Goal: Task Accomplishment & Management: Use online tool/utility

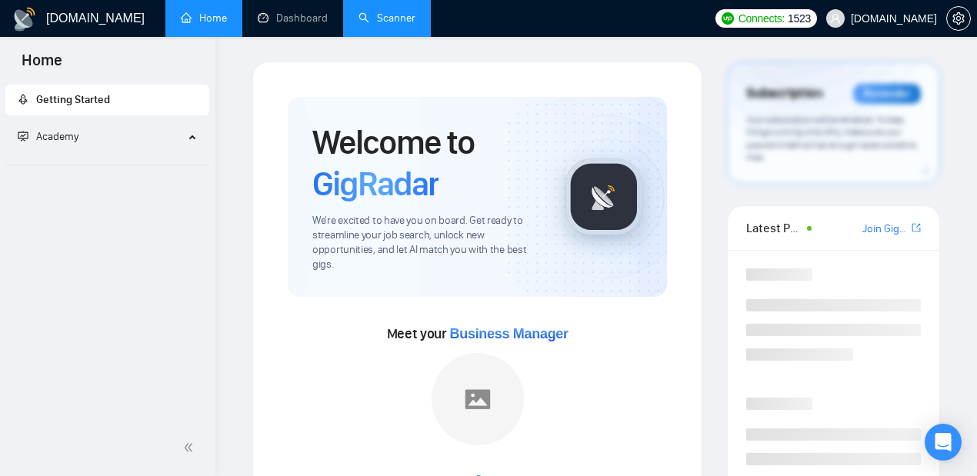
click at [377, 15] on link "Scanner" at bounding box center [386, 18] width 57 height 13
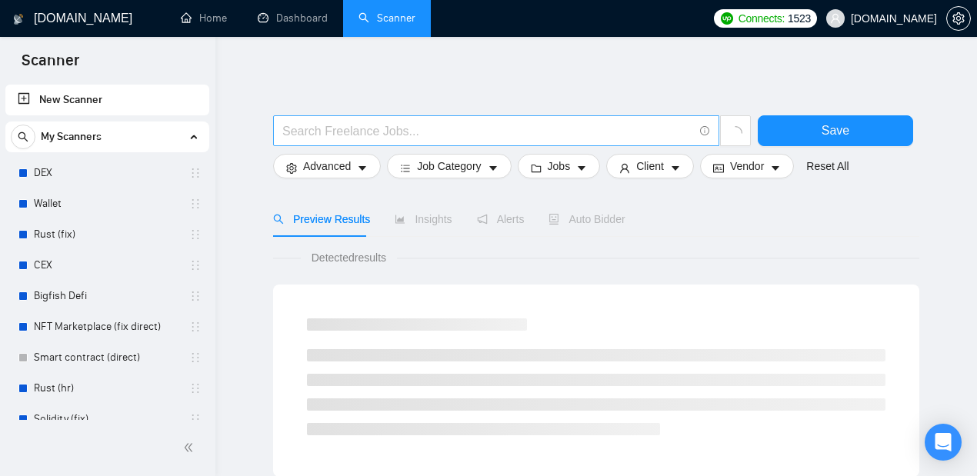
click at [490, 128] on input "text" at bounding box center [487, 130] width 411 height 19
paste input "AI-Powered Chatbot Expert | ManyChat, SendPulse & SmartSender"
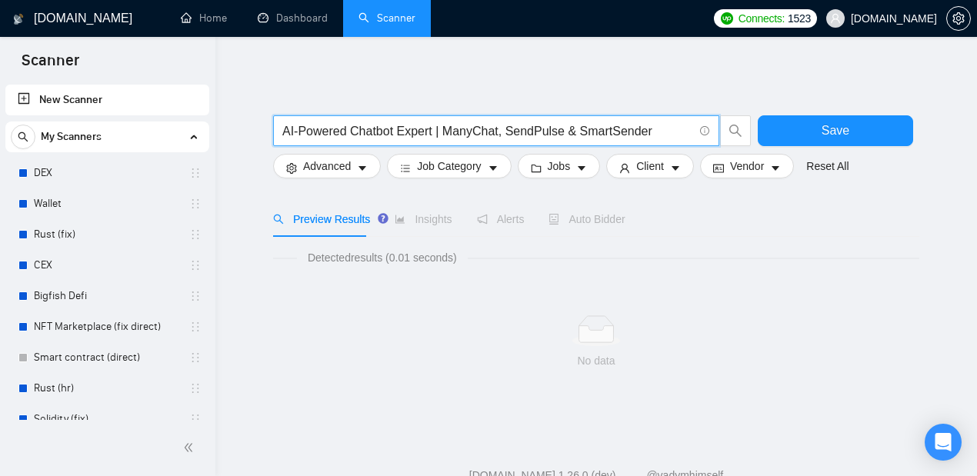
click at [284, 123] on input "AI-Powered Chatbot Expert | ManyChat, SendPulse & SmartSender" at bounding box center [487, 130] width 411 height 19
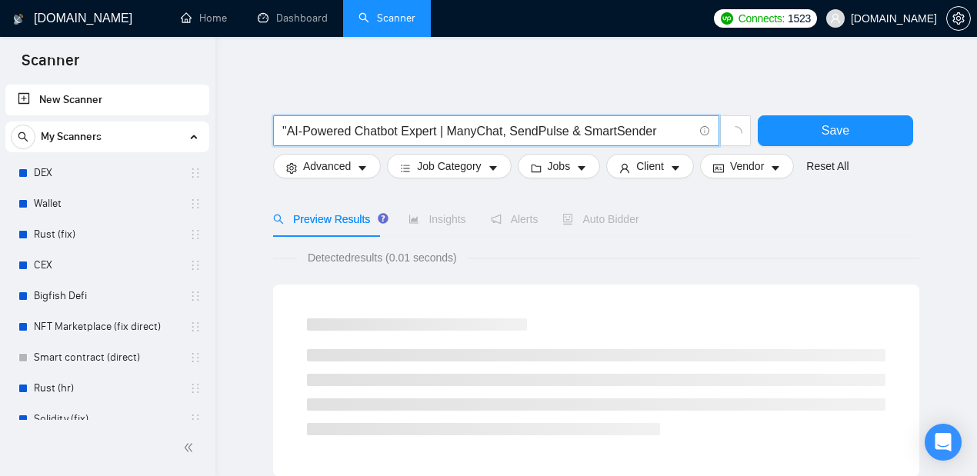
click at [432, 128] on input ""AI-Powered Chatbot Expert | ManyChat, SendPulse & SmartSender" at bounding box center [487, 130] width 411 height 19
click at [508, 132] on input ""AI-Powered Chatbot Expert" | ManyChat, SendPulse & SmartSender" at bounding box center [487, 130] width 411 height 19
click at [502, 133] on input ""AI-Powered Chatbot Expert" | ManyChat | SendPulse & SmartSender" at bounding box center [487, 130] width 411 height 19
click at [451, 134] on input ""AI-Powered Chatbot Expert" | ManyChat" | SendPulse & SmartSender" at bounding box center [487, 130] width 411 height 19
click at [592, 136] on input ""AI-Powered Chatbot Expert" | "ManyChat" | SendPulse & SmartSender" at bounding box center [487, 130] width 411 height 19
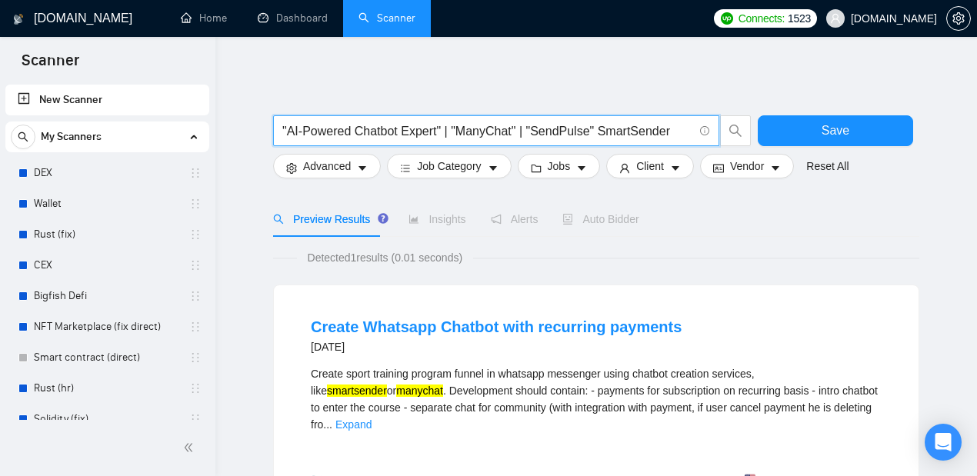
click at [589, 133] on input ""AI-Powered Chatbot Expert" | "ManyChat" | "SendPulse" SmartSender" at bounding box center [487, 130] width 411 height 19
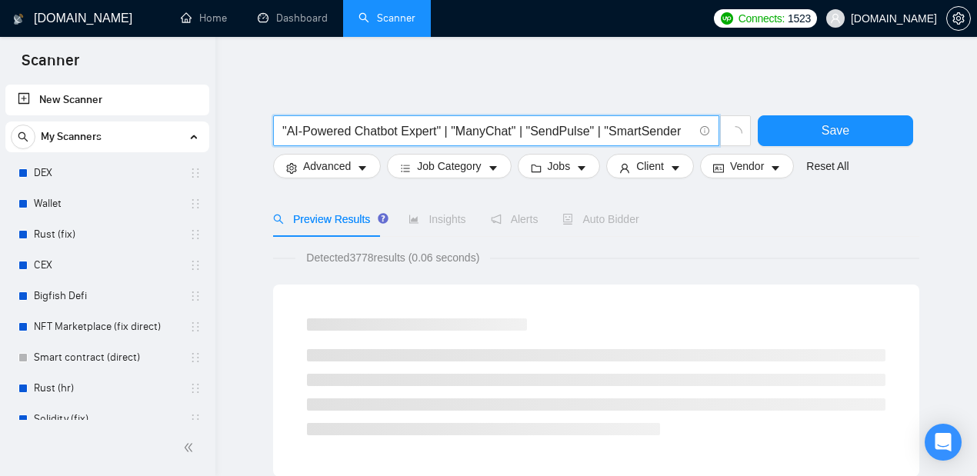
click at [676, 138] on input ""AI-Powered Chatbot Expert" | "ManyChat" | "SendPulse" | "SmartSender" at bounding box center [487, 130] width 411 height 19
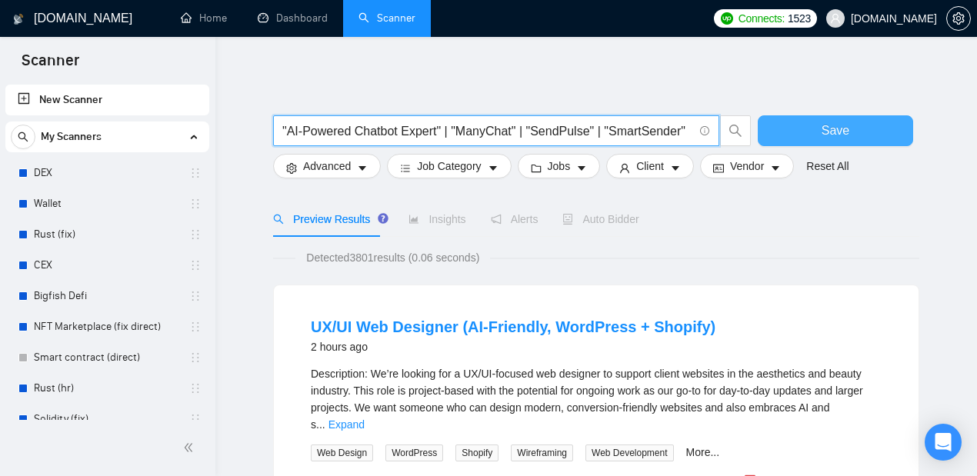
type input ""AI-Powered Chatbot Expert" | "ManyChat" | "SendPulse" | "SmartSender""
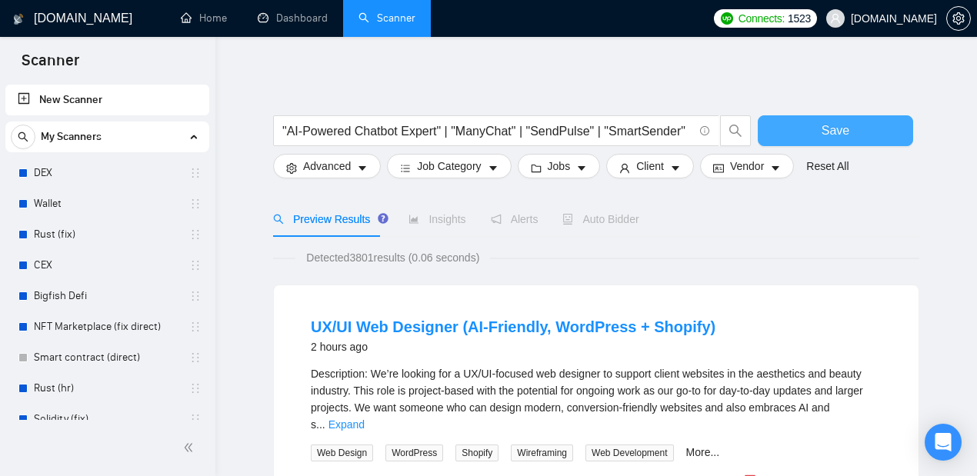
click at [871, 134] on button "Save" at bounding box center [834, 130] width 155 height 31
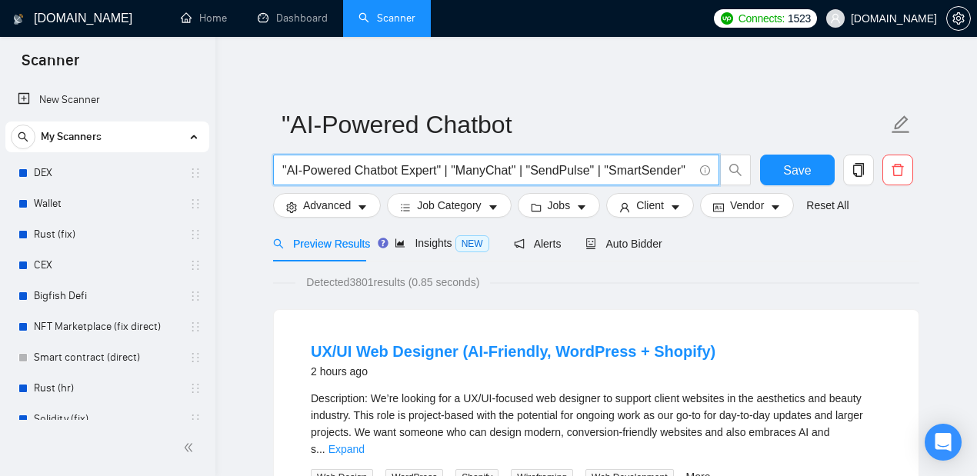
click at [434, 168] on input ""AI-Powered Chatbot Expert" | "ManyChat" | "SendPulse" | "SmartSender"" at bounding box center [487, 170] width 411 height 19
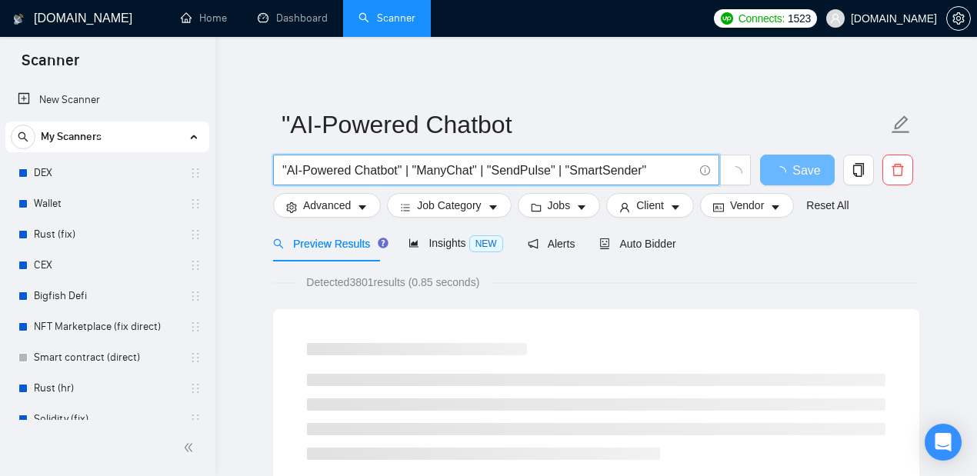
click at [653, 172] on input ""AI-Powered Chatbot" | "ManyChat" | "SendPulse" | "SmartSender"" at bounding box center [487, 170] width 411 height 19
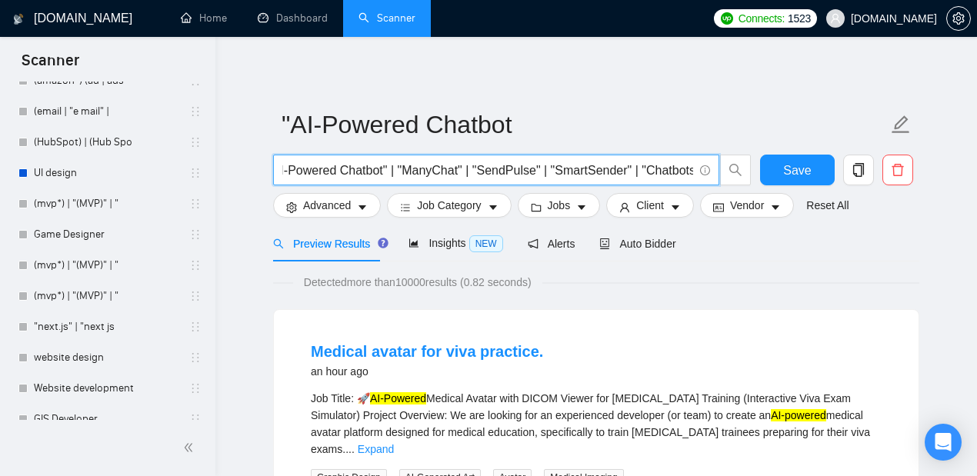
scroll to position [4998, 0]
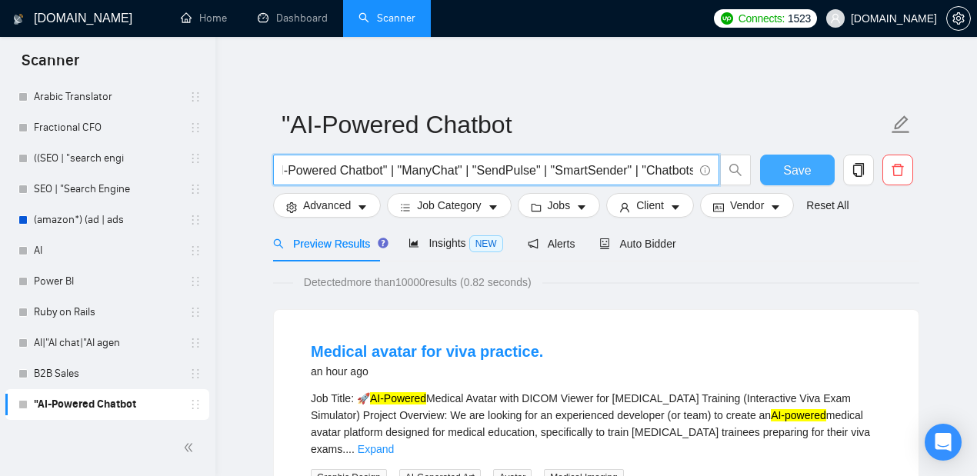
type input ""AI-Powered Chatbot" | "ManyChat" | "SendPulse" | "SmartSender" | "Chatbots""
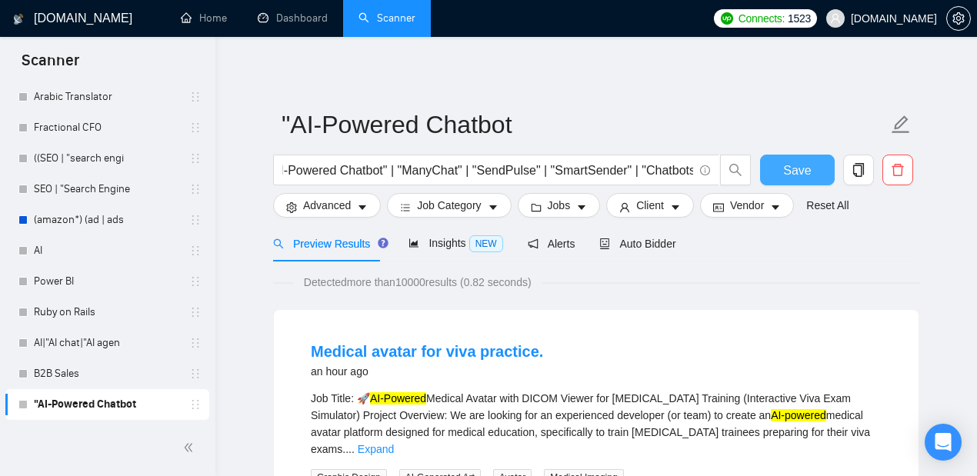
scroll to position [0, 0]
click at [801, 173] on span "Save" at bounding box center [797, 170] width 28 height 19
click at [446, 235] on div "Insights NEW" at bounding box center [455, 244] width 94 height 18
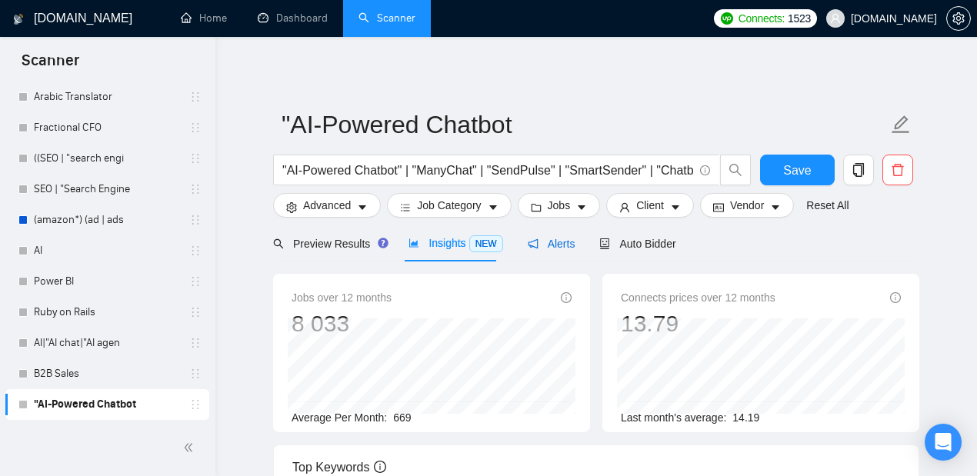
drag, startPoint x: 548, startPoint y: 244, endPoint x: 676, endPoint y: 268, distance: 130.8
click at [546, 244] on span "Alerts" at bounding box center [552, 244] width 48 height 12
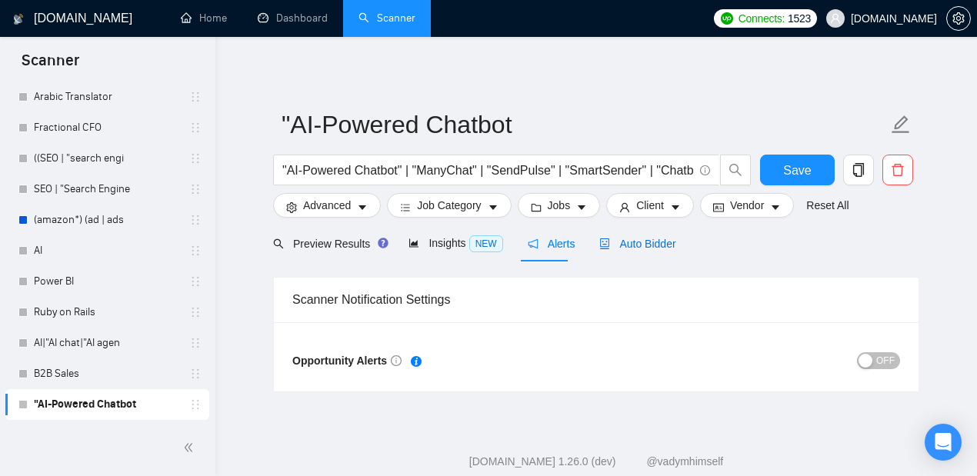
click at [651, 245] on span "Auto Bidder" at bounding box center [637, 244] width 76 height 12
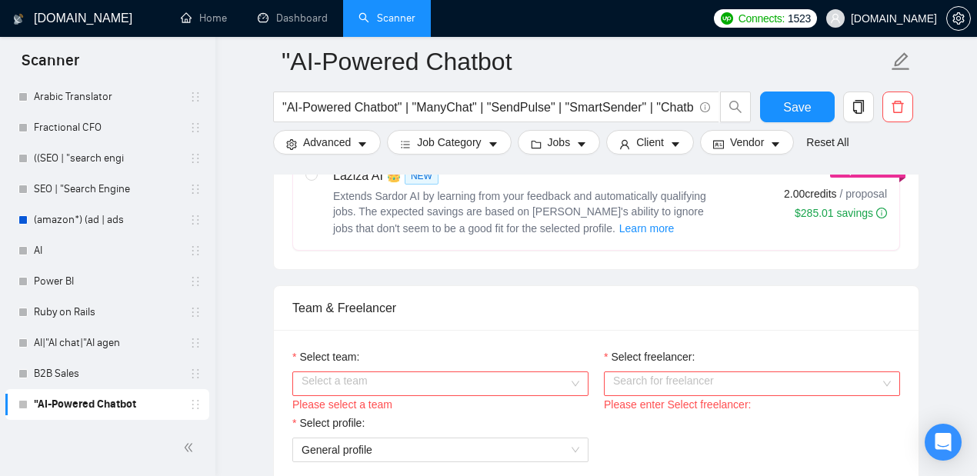
scroll to position [837, 0]
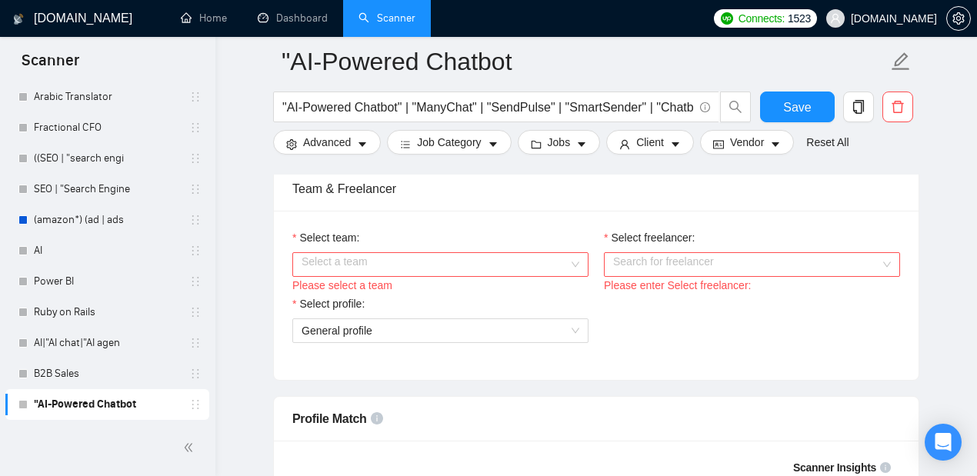
click at [535, 260] on input "Select team:" at bounding box center [434, 264] width 267 height 23
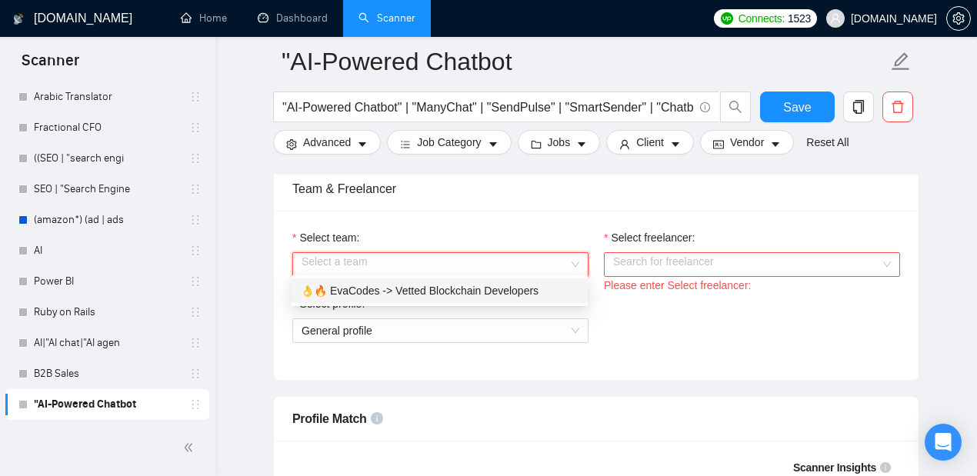
click at [530, 285] on div "👌🔥 EvaCodes -> Vetted Blockchain Developers" at bounding box center [440, 290] width 278 height 17
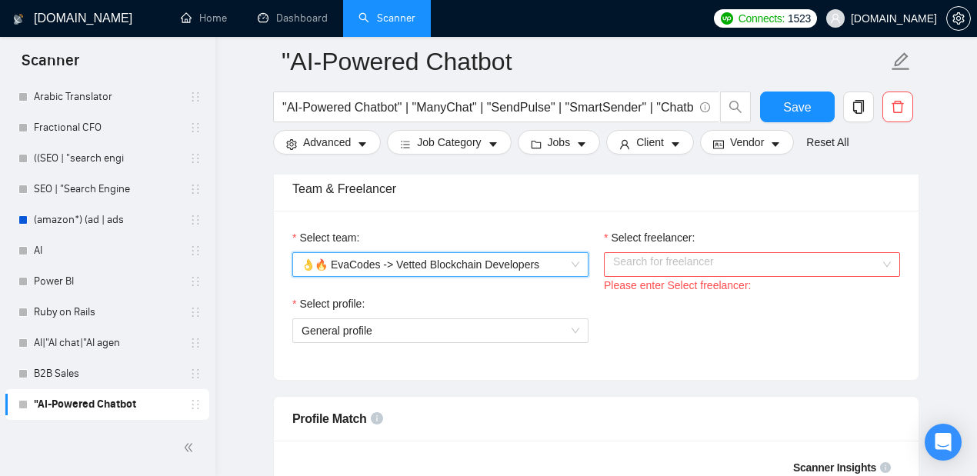
click at [675, 253] on input "Select freelancer:" at bounding box center [746, 264] width 267 height 23
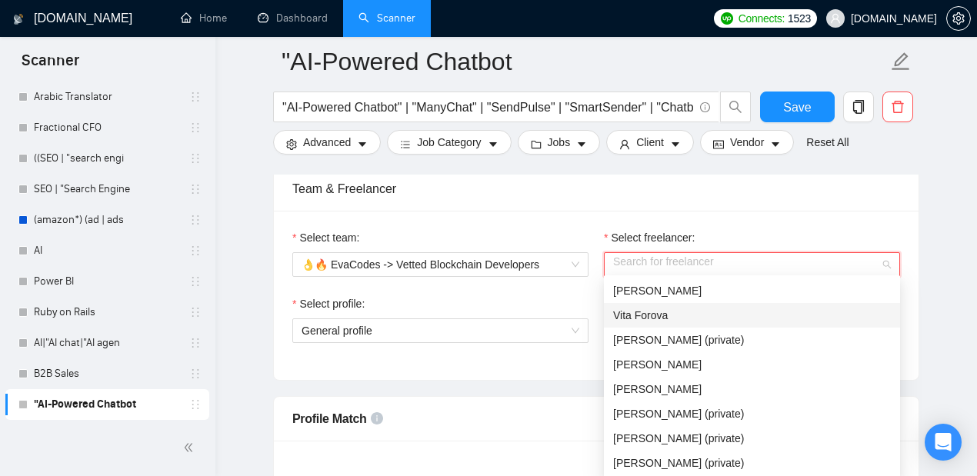
click at [697, 318] on div "Vita Forova" at bounding box center [752, 315] width 278 height 17
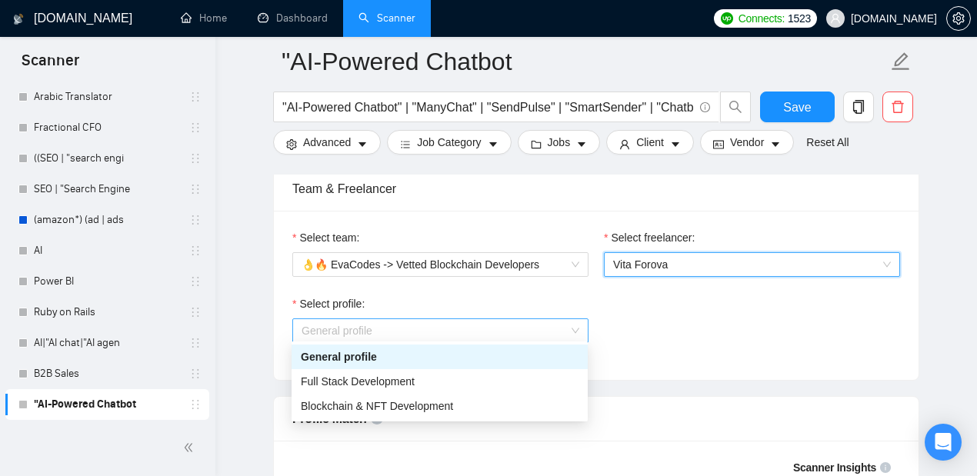
click at [478, 323] on span "General profile" at bounding box center [440, 330] width 278 height 23
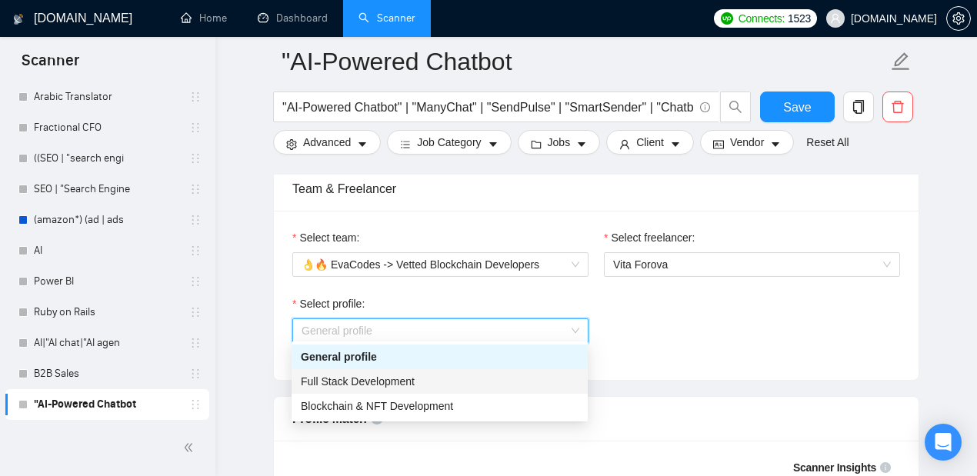
click at [443, 378] on div "Full Stack Development" at bounding box center [440, 381] width 278 height 17
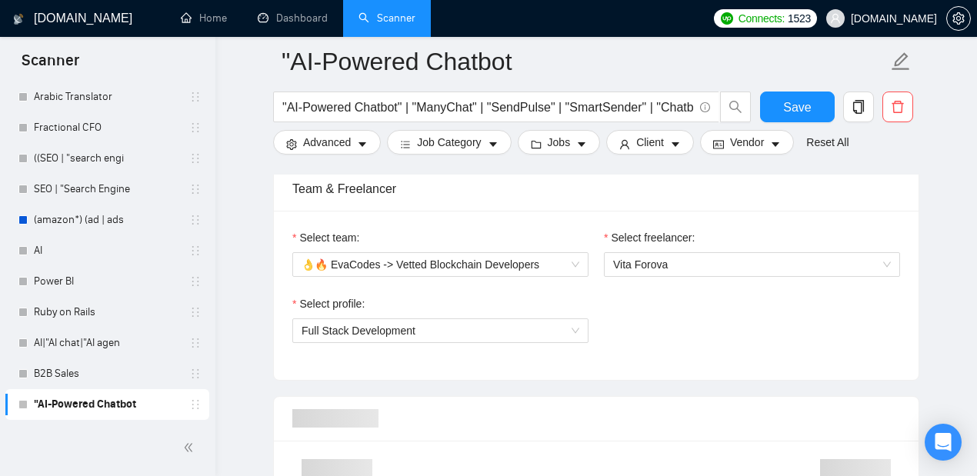
click at [689, 316] on div "Select profile: Full Stack Development" at bounding box center [596, 328] width 623 height 66
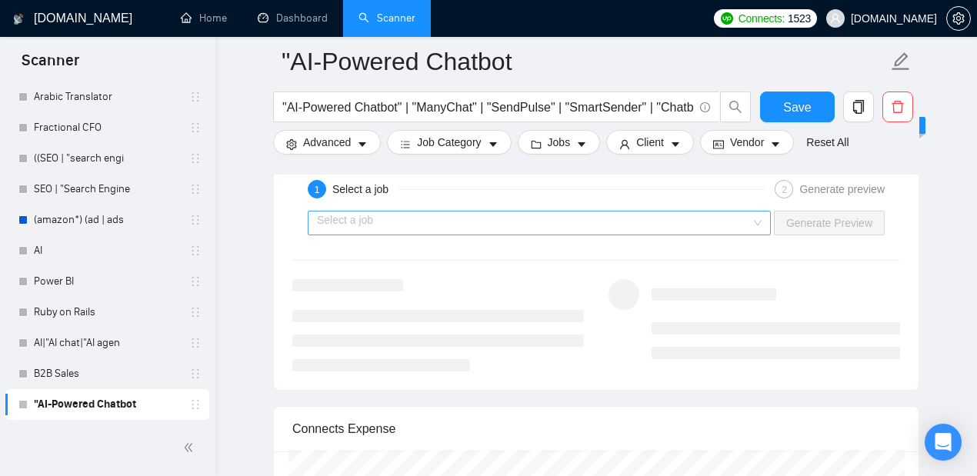
scroll to position [2153, 0]
